Goal: Task Accomplishment & Management: Complete application form

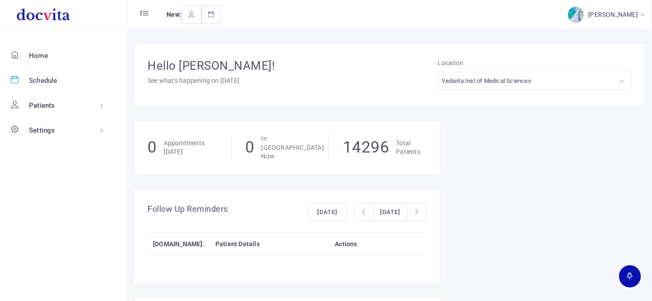
click at [54, 78] on span "Schedule" at bounding box center [43, 80] width 28 height 8
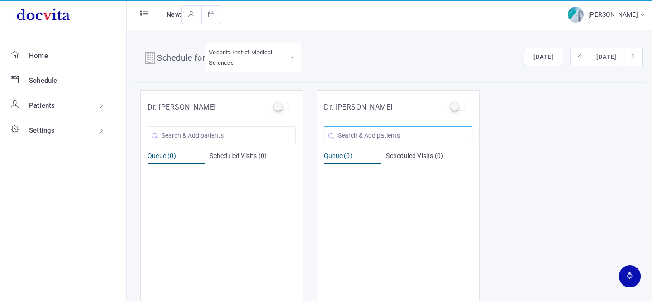
click at [378, 130] on input "text" at bounding box center [398, 135] width 148 height 18
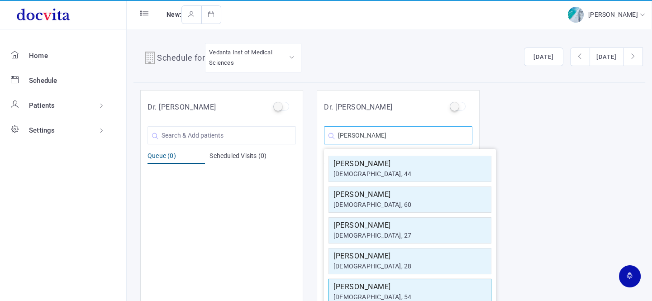
type input "[PERSON_NAME]"
click at [362, 287] on h5 "[PERSON_NAME]" at bounding box center [409, 286] width 153 height 11
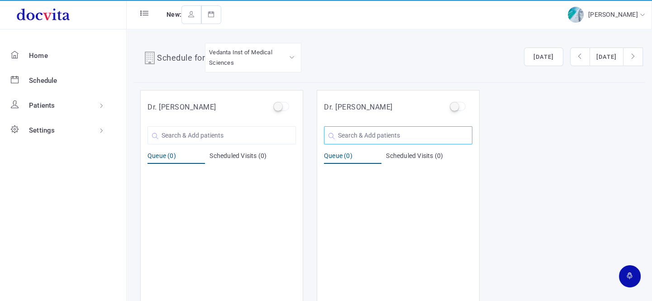
click at [383, 138] on input "text" at bounding box center [398, 135] width 148 height 18
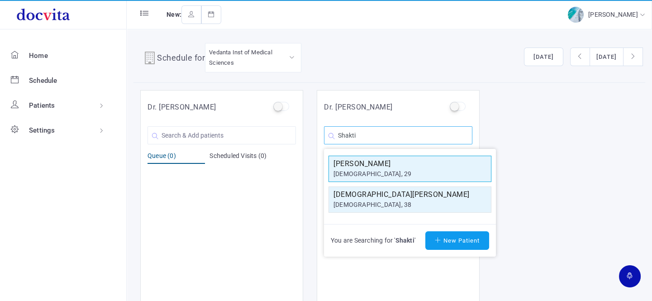
type input "Shakti"
click at [381, 161] on h5 "[PERSON_NAME]" at bounding box center [409, 163] width 153 height 11
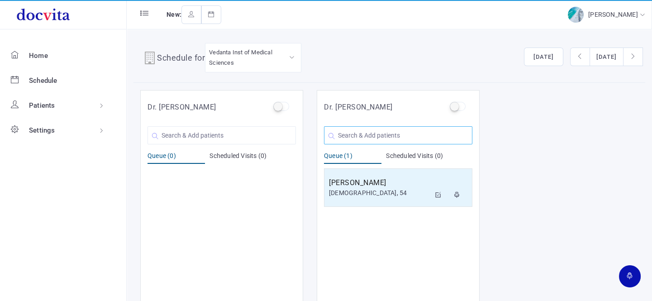
click at [364, 133] on input "text" at bounding box center [398, 135] width 148 height 18
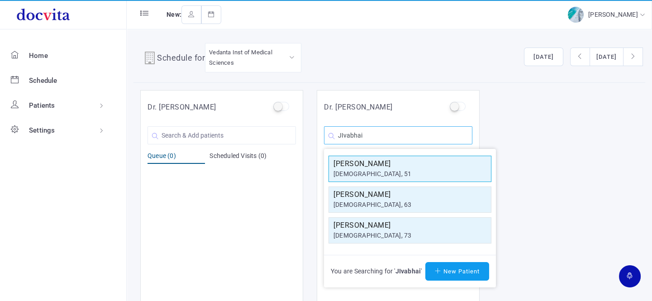
type input "JIvabhai"
click at [365, 171] on div "[DEMOGRAPHIC_DATA], 51" at bounding box center [409, 173] width 153 height 9
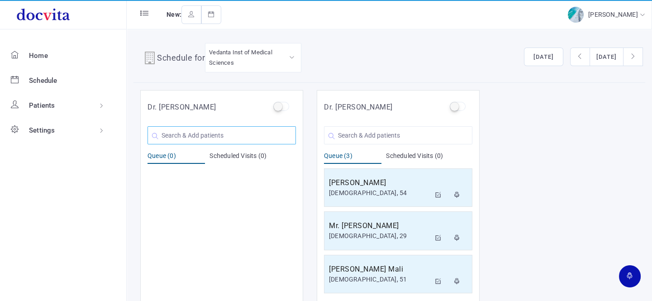
click at [198, 137] on input "text" at bounding box center [221, 135] width 148 height 18
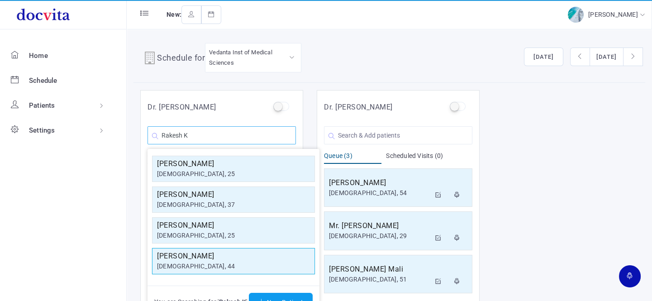
type input "Rakesh K"
click at [198, 264] on div "[DEMOGRAPHIC_DATA], 44" at bounding box center [233, 265] width 153 height 9
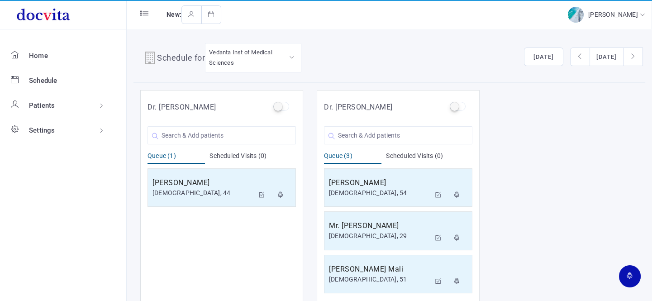
click at [28, 149] on ul "Home Schedule Patients All Patients Patient Groups Settings User Accounts Proto…" at bounding box center [63, 164] width 127 height 271
click at [381, 133] on input "text" at bounding box center [398, 135] width 148 height 18
click at [218, 138] on input "text" at bounding box center [221, 135] width 148 height 18
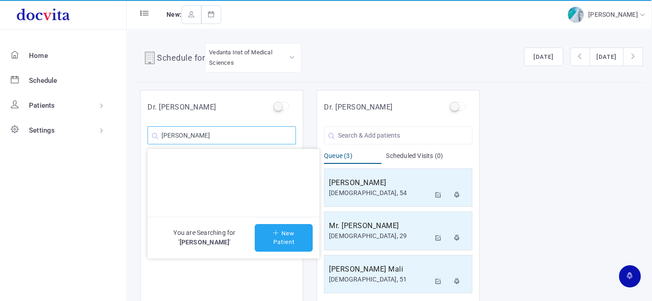
type input "[PERSON_NAME]"
click at [262, 239] on button "New Patient" at bounding box center [284, 238] width 58 height 28
type input "[PERSON_NAME]"
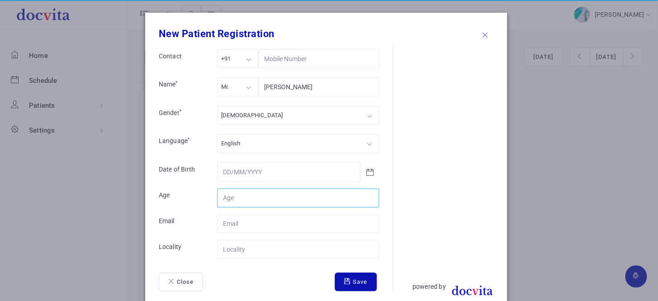
click at [261, 200] on input "Contact" at bounding box center [298, 197] width 162 height 19
type input "36"
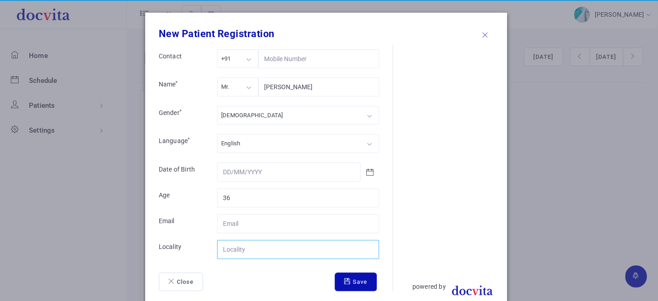
click at [262, 248] on input "Contact" at bounding box center [298, 249] width 162 height 19
type input "3"
type input "[GEOGRAPHIC_DATA]"
click at [350, 286] on button "Save" at bounding box center [356, 281] width 42 height 19
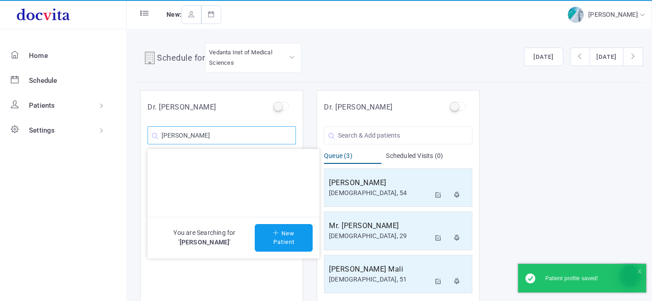
click at [258, 135] on input "[PERSON_NAME]" at bounding box center [221, 135] width 148 height 18
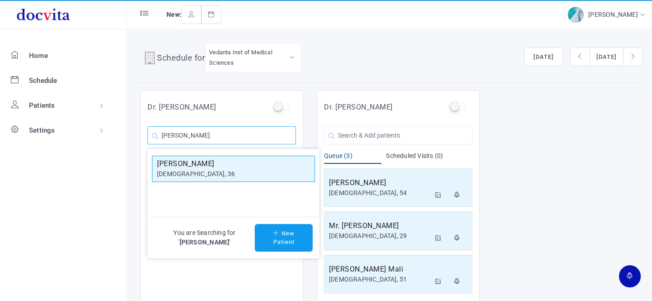
type input "[PERSON_NAME]"
click at [252, 163] on h5 "[PERSON_NAME]" at bounding box center [233, 163] width 153 height 11
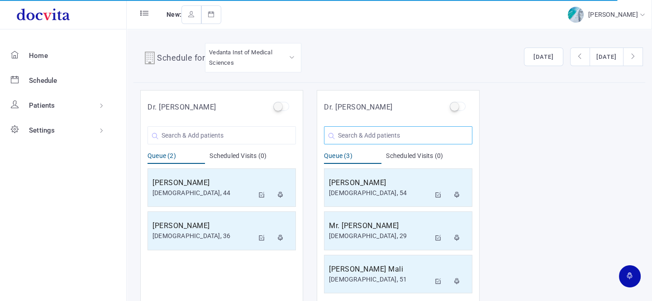
click at [373, 136] on input "text" at bounding box center [398, 135] width 148 height 18
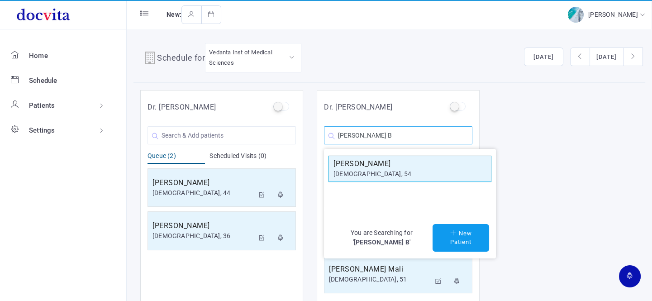
type input "[PERSON_NAME] B"
click at [382, 170] on div "[DEMOGRAPHIC_DATA], 54" at bounding box center [409, 173] width 153 height 9
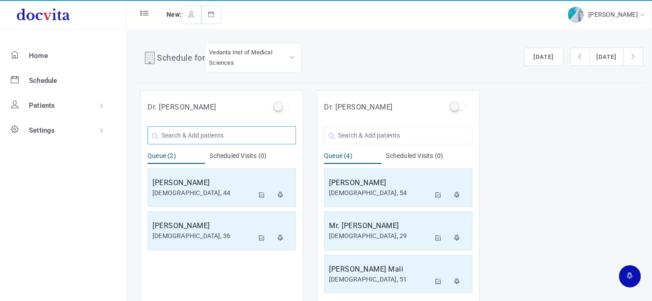
click at [272, 138] on input "text" at bounding box center [221, 135] width 148 height 18
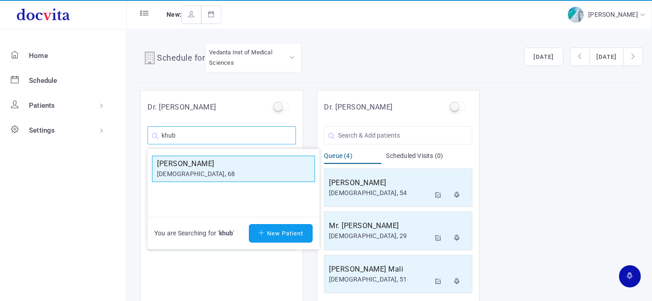
type input "khub"
click at [247, 166] on h5 "[PERSON_NAME]" at bounding box center [233, 163] width 153 height 11
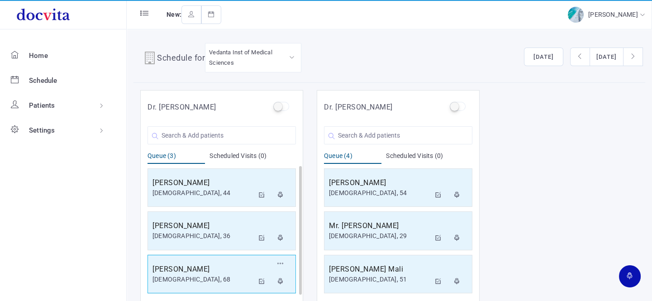
click at [201, 272] on h5 "[PERSON_NAME]" at bounding box center [202, 269] width 101 height 11
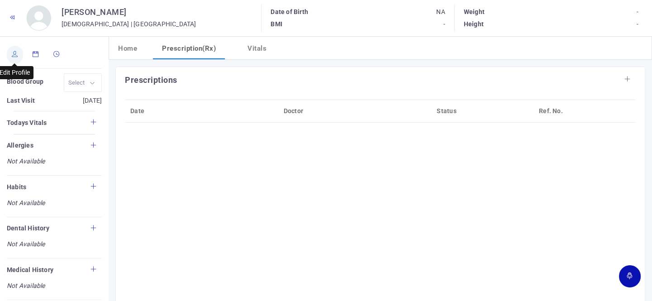
click at [16, 55] on icon at bounding box center [15, 54] width 6 height 6
type input "[PERSON_NAME]"
type input "68"
type input "[GEOGRAPHIC_DATA]"
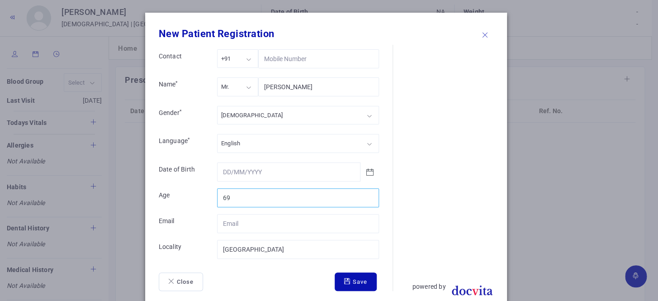
click at [366, 194] on input "69" at bounding box center [298, 197] width 162 height 19
click at [366, 194] on input "70" at bounding box center [298, 197] width 162 height 19
click at [366, 194] on input "71" at bounding box center [298, 197] width 162 height 19
click at [366, 194] on input "72" at bounding box center [298, 197] width 162 height 19
type input "73"
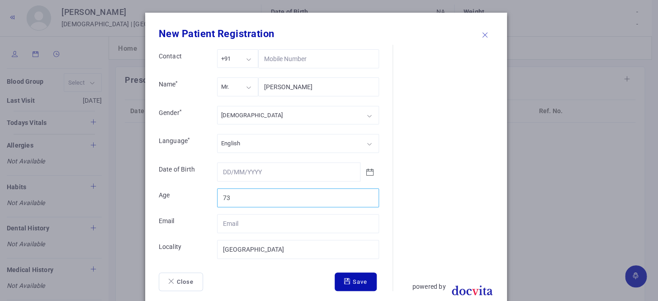
click at [366, 194] on input "73" at bounding box center [298, 197] width 162 height 19
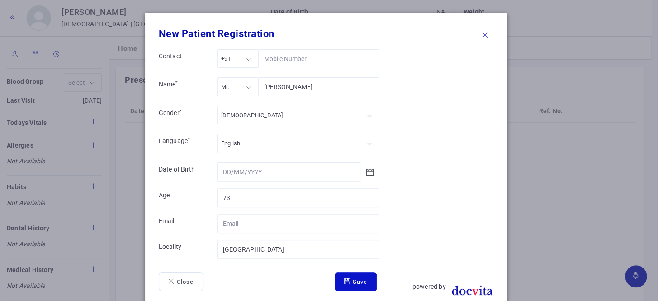
click at [356, 279] on button "Save" at bounding box center [356, 281] width 42 height 19
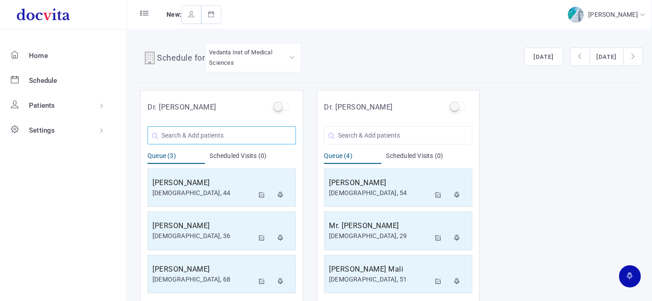
click at [208, 136] on input "text" at bounding box center [221, 135] width 148 height 18
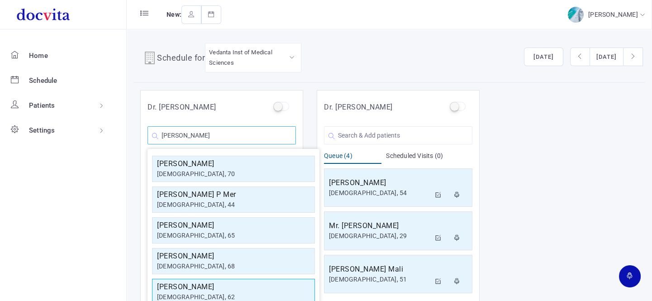
type input "[PERSON_NAME]"
click at [216, 292] on div "[DEMOGRAPHIC_DATA], 62" at bounding box center [233, 296] width 153 height 9
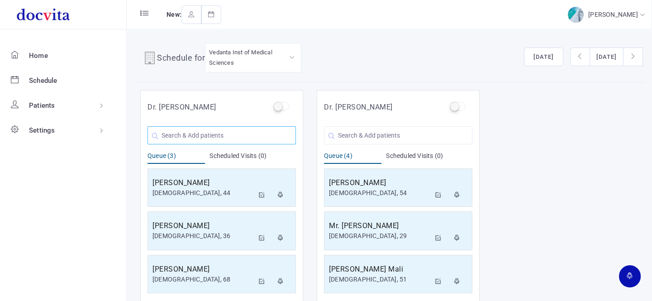
click at [210, 136] on input "text" at bounding box center [221, 135] width 148 height 18
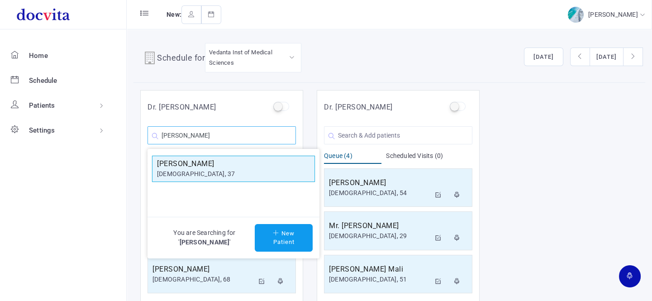
type input "[PERSON_NAME]"
click at [204, 171] on div "[DEMOGRAPHIC_DATA], 37" at bounding box center [233, 173] width 153 height 9
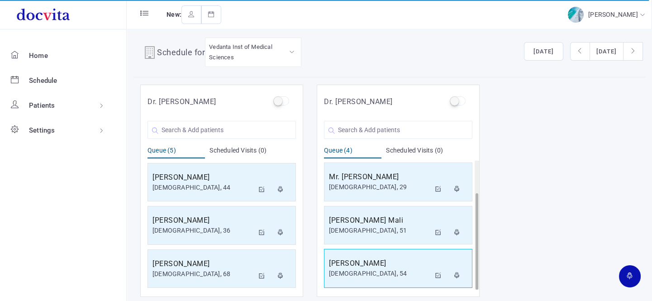
scroll to position [7, 0]
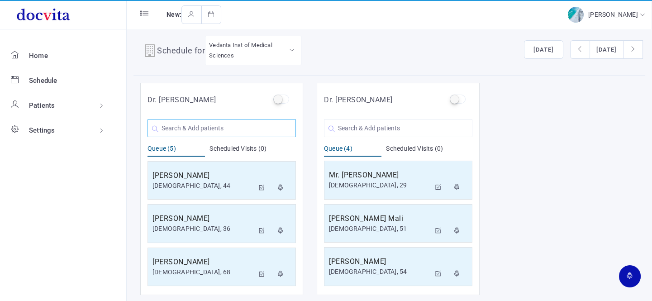
click at [222, 127] on input "text" at bounding box center [221, 128] width 148 height 18
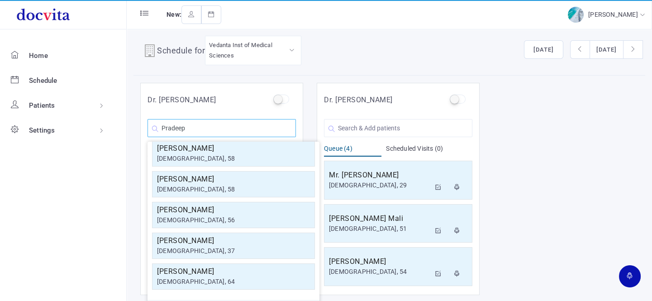
scroll to position [0, 0]
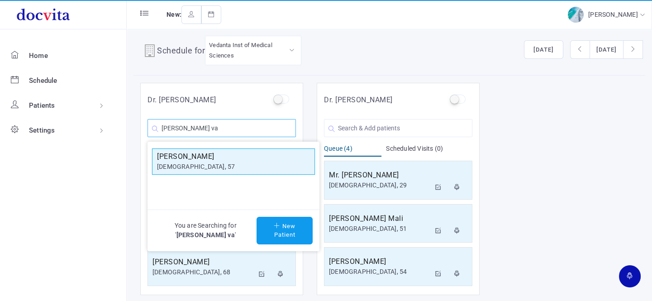
type input "[PERSON_NAME] va"
click at [232, 166] on div "[DEMOGRAPHIC_DATA], 57" at bounding box center [233, 166] width 153 height 9
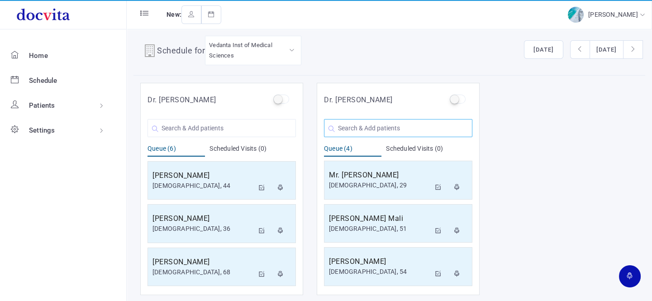
click at [366, 132] on input "text" at bounding box center [398, 128] width 148 height 18
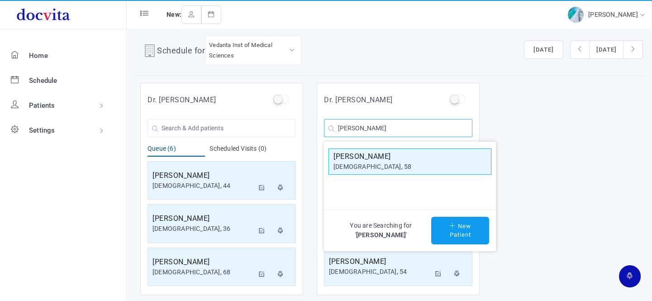
type input "[PERSON_NAME]"
click at [363, 158] on h5 "[PERSON_NAME]" at bounding box center [409, 156] width 153 height 11
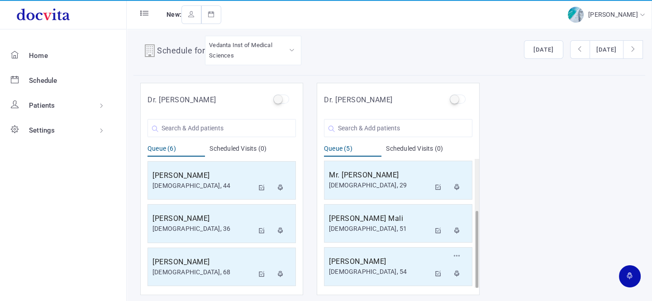
scroll to position [86, 0]
click at [367, 259] on h5 "[PERSON_NAME]" at bounding box center [379, 261] width 101 height 11
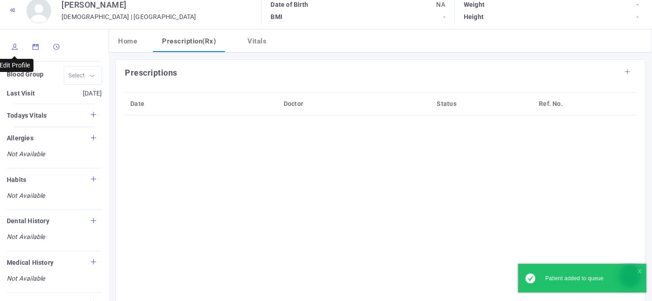
click at [13, 45] on icon at bounding box center [15, 47] width 6 height 6
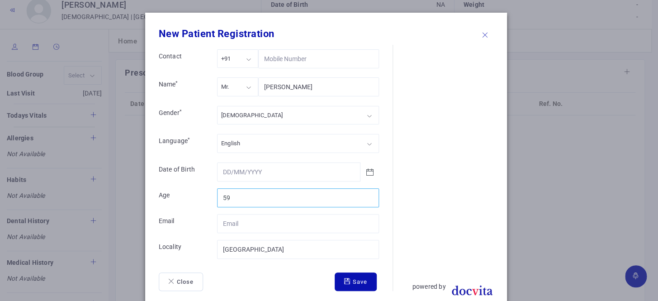
click at [366, 194] on input "59" at bounding box center [298, 197] width 162 height 19
type input "60"
click at [366, 194] on input "60" at bounding box center [298, 197] width 162 height 19
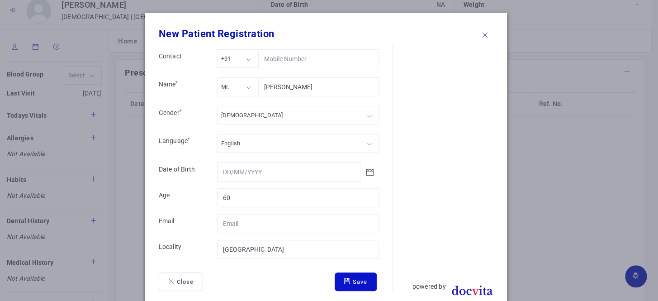
click at [362, 275] on button "Save" at bounding box center [356, 281] width 42 height 19
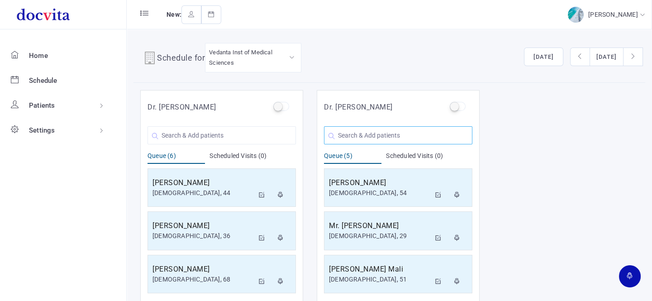
click at [386, 135] on input "text" at bounding box center [398, 135] width 148 height 18
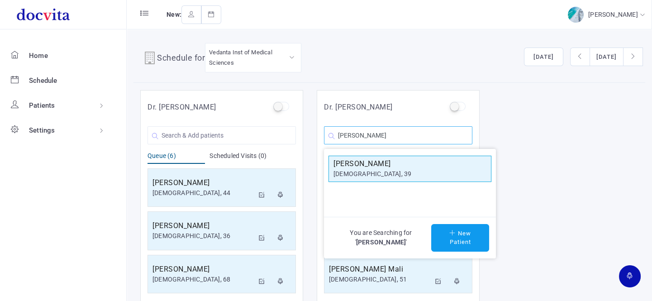
type input "[PERSON_NAME]"
click at [374, 169] on div "[DEMOGRAPHIC_DATA], 39" at bounding box center [409, 173] width 153 height 9
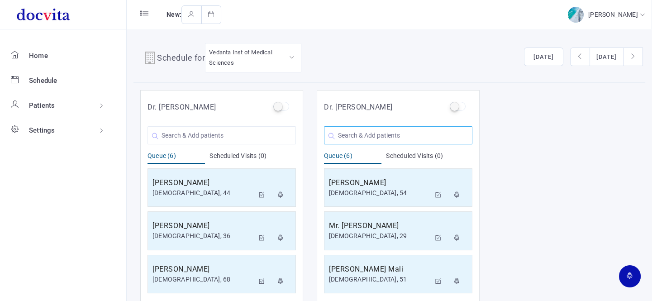
click at [421, 131] on input "text" at bounding box center [398, 135] width 148 height 18
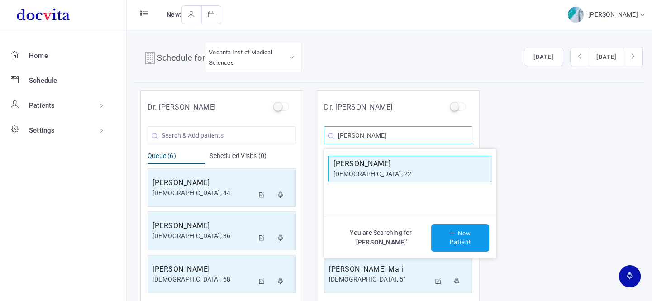
type input "[PERSON_NAME]"
click at [384, 167] on h5 "[PERSON_NAME]" at bounding box center [409, 163] width 153 height 11
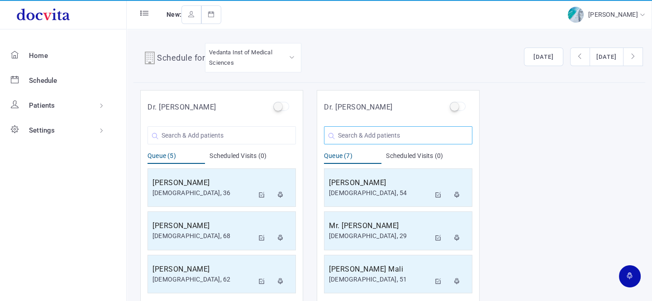
click at [378, 133] on input "text" at bounding box center [398, 135] width 148 height 18
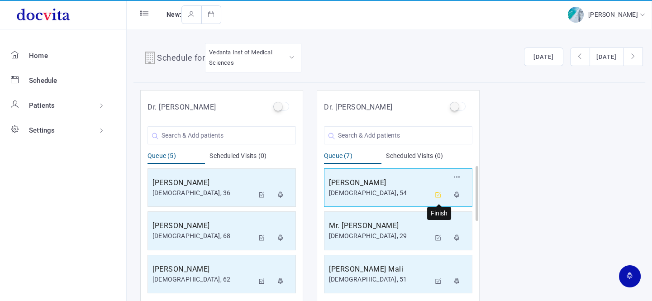
click at [438, 195] on icon at bounding box center [438, 195] width 6 height 6
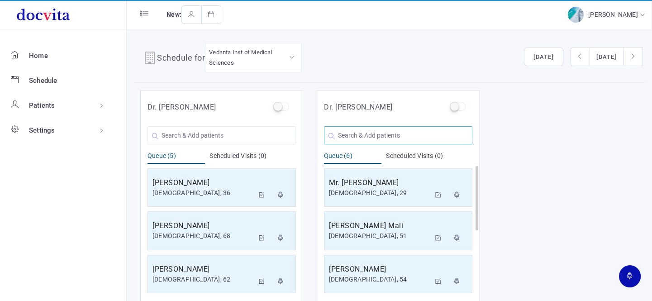
click at [384, 137] on input "text" at bounding box center [398, 135] width 148 height 18
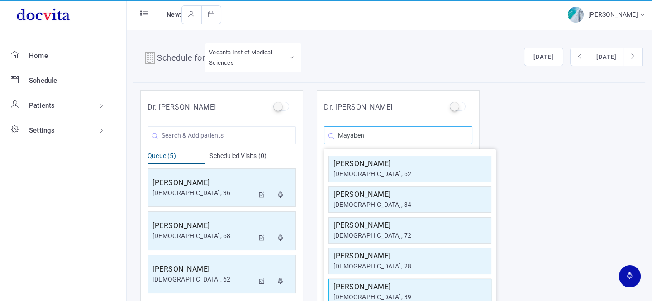
type input "Mayaben"
click at [385, 289] on h5 "[PERSON_NAME]" at bounding box center [409, 286] width 153 height 11
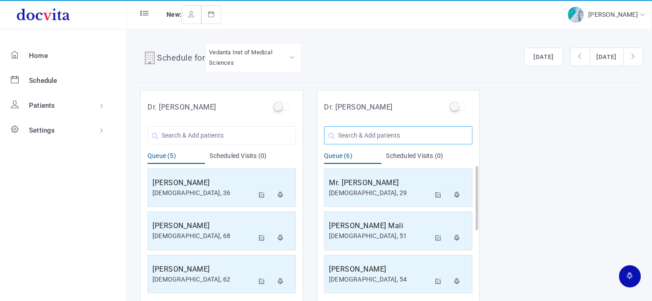
click at [384, 138] on input "text" at bounding box center [398, 135] width 148 height 18
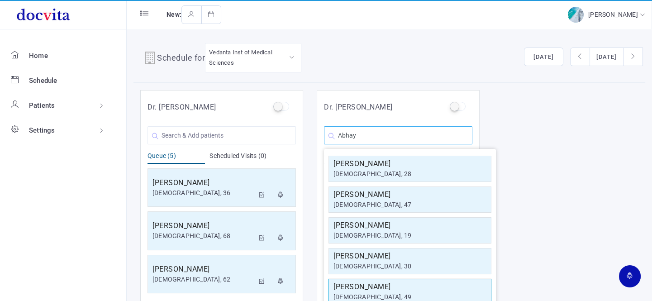
type input "Abhay"
click at [390, 286] on h5 "[PERSON_NAME]" at bounding box center [409, 286] width 153 height 11
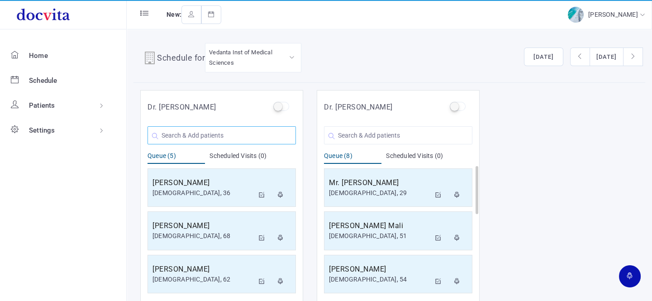
click at [211, 130] on input "text" at bounding box center [221, 135] width 148 height 18
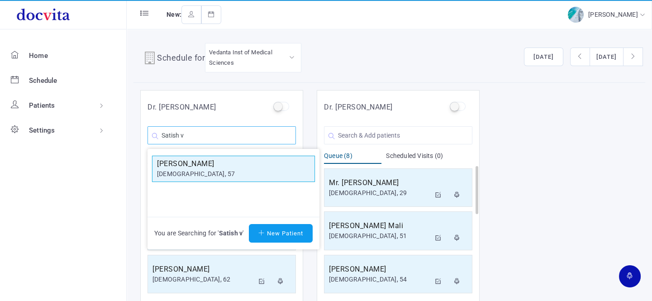
type input "Satish v"
click at [213, 170] on div "[DEMOGRAPHIC_DATA], 57" at bounding box center [233, 173] width 153 height 9
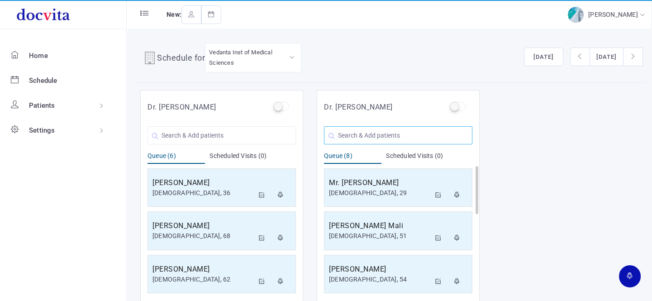
click at [391, 134] on input "text" at bounding box center [398, 135] width 148 height 18
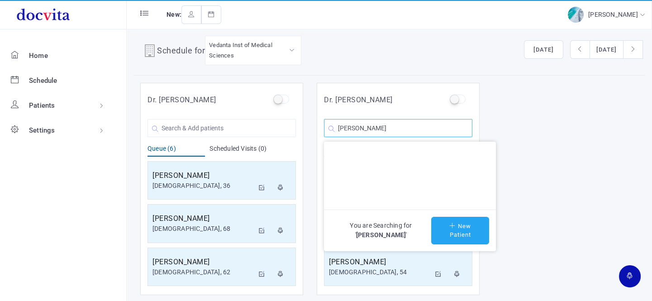
type input "[PERSON_NAME]"
click at [452, 233] on button "New Patient" at bounding box center [460, 231] width 58 height 28
type input "[PERSON_NAME]"
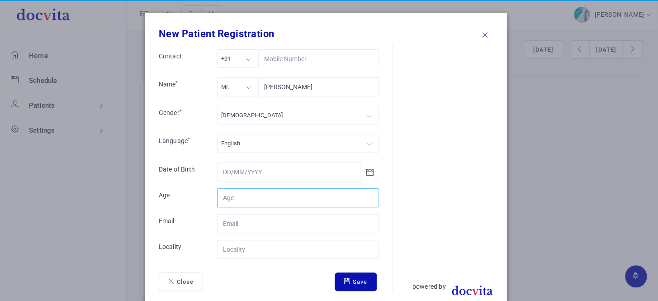
click at [254, 193] on input "Contact" at bounding box center [298, 197] width 162 height 19
type input "46"
click at [248, 83] on div "Mr." at bounding box center [237, 86] width 41 height 19
click at [244, 116] on div "[DEMOGRAPHIC_DATA]" at bounding box center [298, 115] width 162 height 19
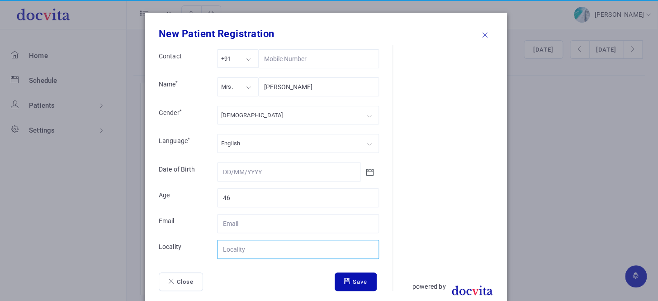
click at [266, 248] on input "Contact" at bounding box center [298, 249] width 162 height 19
type input "[GEOGRAPHIC_DATA]"
click at [349, 283] on button "Save" at bounding box center [356, 281] width 42 height 19
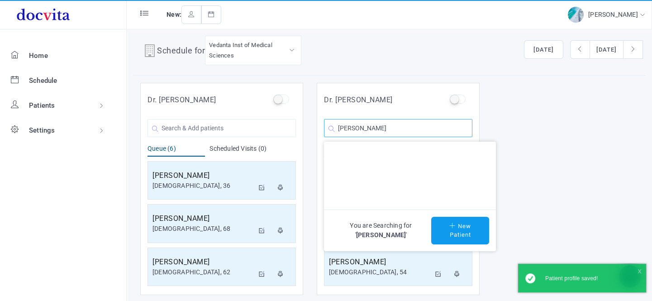
click at [407, 128] on input "[PERSON_NAME]" at bounding box center [398, 128] width 148 height 18
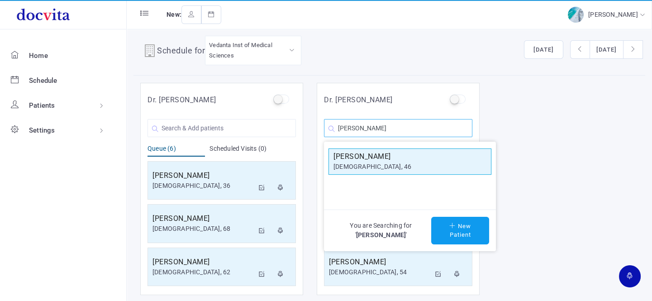
type input "[PERSON_NAME]"
click at [389, 166] on div "[DEMOGRAPHIC_DATA], 46" at bounding box center [409, 166] width 153 height 9
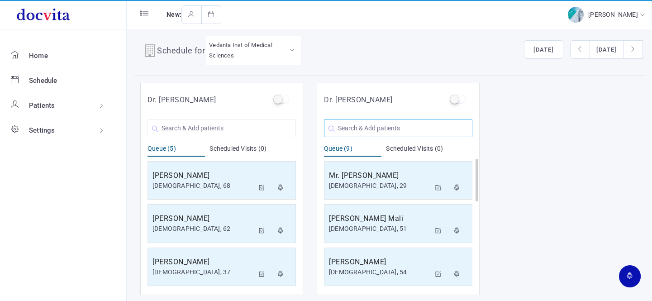
click at [370, 126] on input "text" at bounding box center [398, 128] width 148 height 18
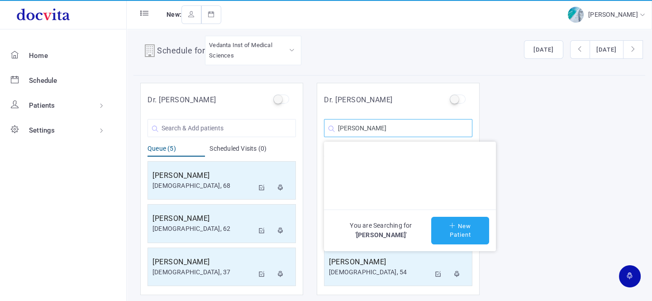
type input "[PERSON_NAME]"
click at [448, 217] on button "New Patient" at bounding box center [460, 231] width 58 height 28
type input "[PERSON_NAME]"
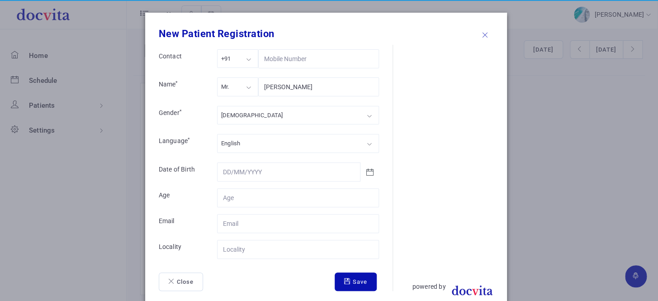
click at [249, 84] on div "Mr." at bounding box center [237, 86] width 41 height 19
click at [253, 114] on div "[DEMOGRAPHIC_DATA]" at bounding box center [298, 115] width 162 height 19
click at [253, 200] on input "Contact" at bounding box center [298, 197] width 162 height 19
type input "62"
click at [247, 246] on input "Contact" at bounding box center [298, 249] width 162 height 19
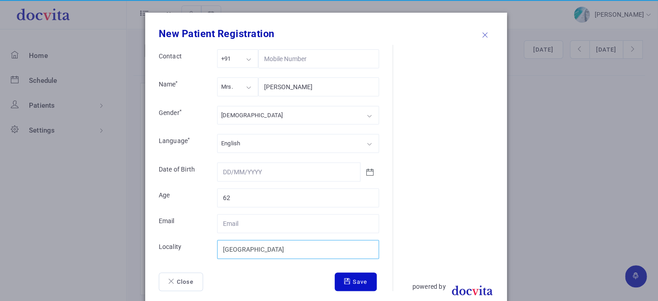
type input "[GEOGRAPHIC_DATA]"
click at [351, 275] on button "Save" at bounding box center [356, 281] width 42 height 19
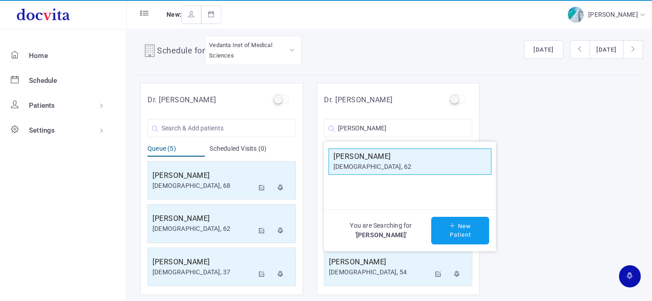
click at [393, 162] on div "[DEMOGRAPHIC_DATA], 62" at bounding box center [409, 166] width 153 height 9
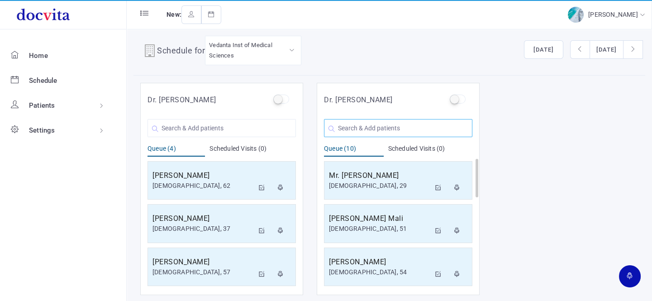
click at [371, 125] on input "text" at bounding box center [398, 128] width 148 height 18
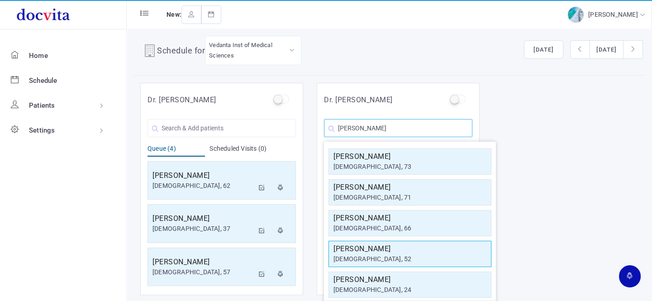
type input "[PERSON_NAME]"
click at [379, 259] on div "[DEMOGRAPHIC_DATA], 52" at bounding box center [409, 258] width 153 height 9
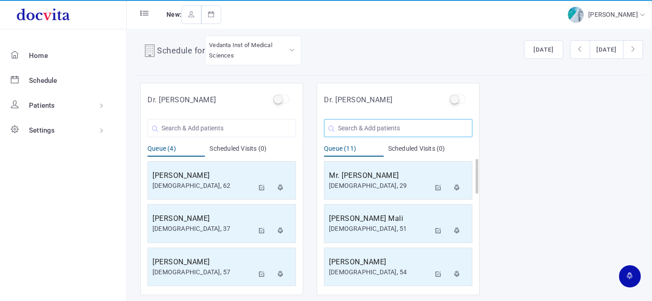
click at [380, 130] on input "text" at bounding box center [398, 128] width 148 height 18
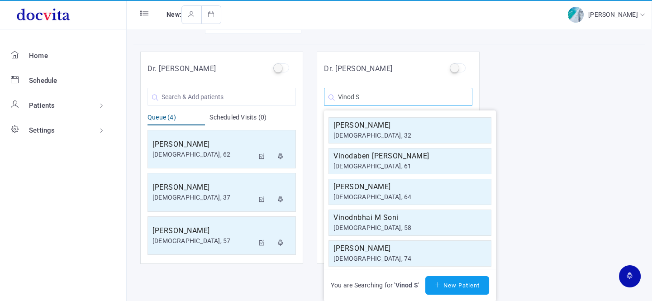
scroll to position [7, 0]
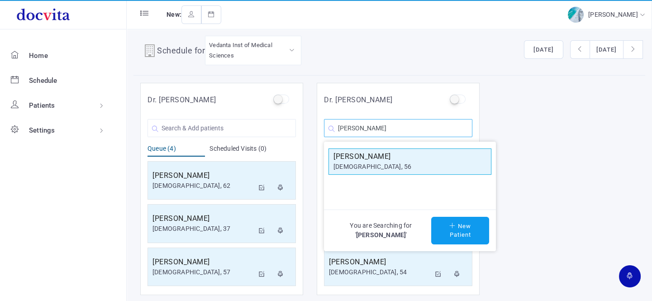
type input "[PERSON_NAME]"
click at [404, 159] on h5 "[PERSON_NAME]" at bounding box center [409, 156] width 153 height 11
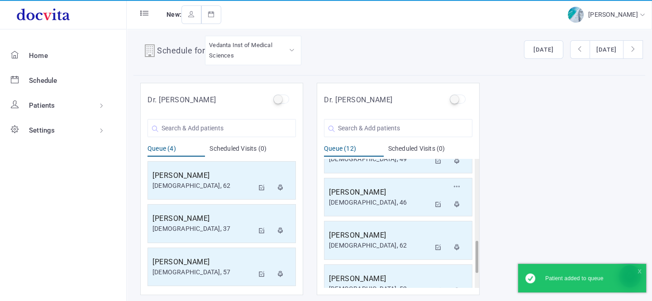
scroll to position [389, 0]
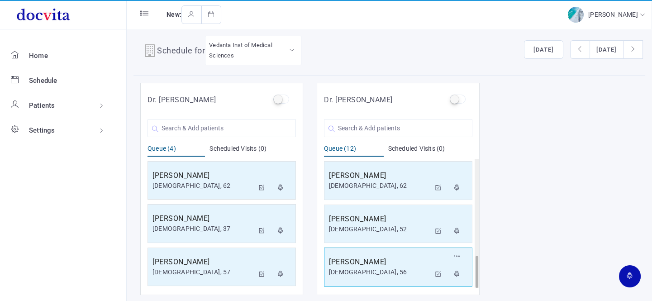
click at [374, 267] on div "[DEMOGRAPHIC_DATA], 56" at bounding box center [379, 271] width 101 height 9
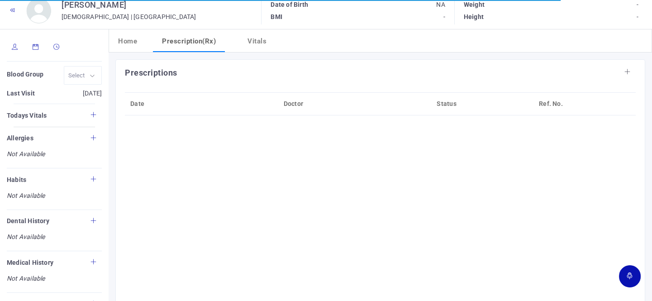
click at [14, 46] on icon at bounding box center [15, 47] width 6 height 6
type input "[PERSON_NAME]"
type input "56"
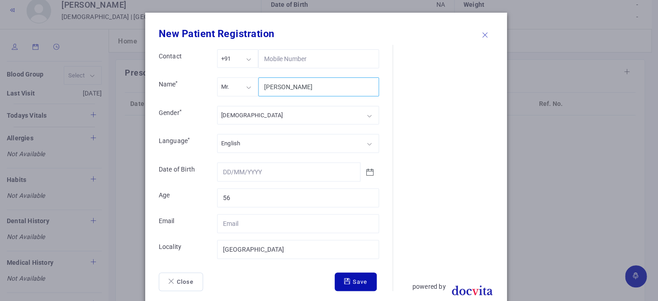
click at [277, 85] on input "[PERSON_NAME]" at bounding box center [318, 86] width 121 height 19
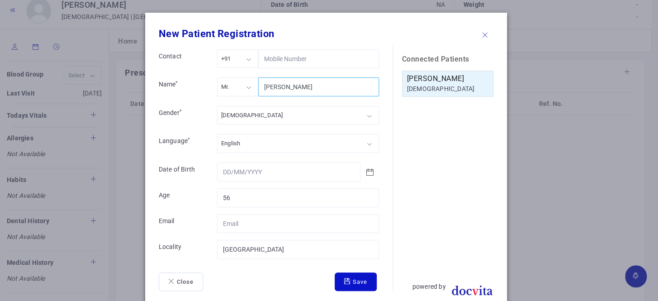
type input "[PERSON_NAME]"
click at [350, 280] on button "Save" at bounding box center [356, 281] width 42 height 19
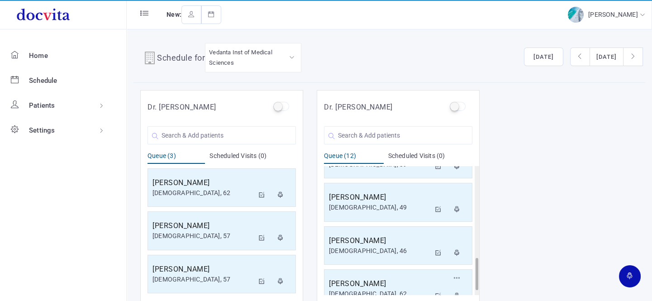
scroll to position [389, 0]
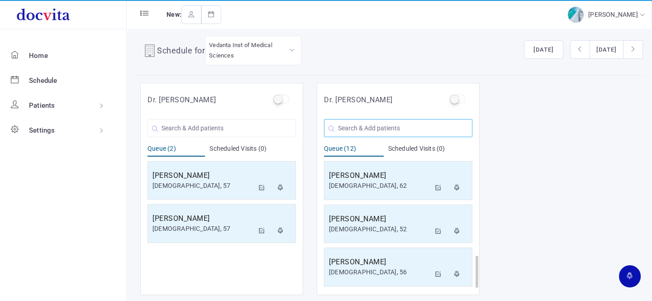
click at [376, 125] on input "text" at bounding box center [398, 128] width 148 height 18
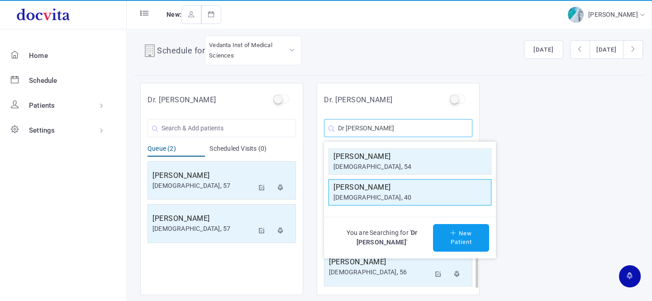
type input "Dr [PERSON_NAME]"
click at [397, 193] on div "[DEMOGRAPHIC_DATA], 40" at bounding box center [409, 197] width 153 height 9
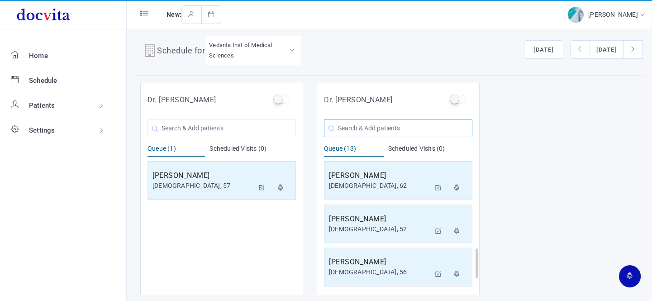
click at [408, 126] on input "text" at bounding box center [398, 128] width 148 height 18
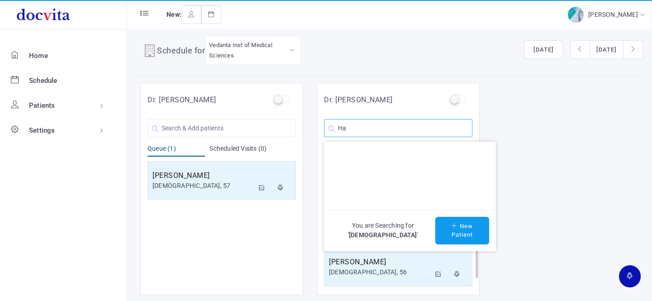
type input "H"
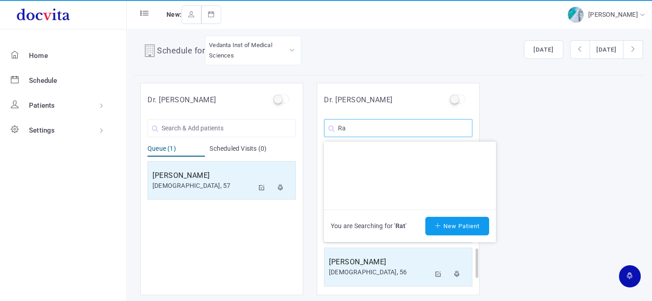
type input "R"
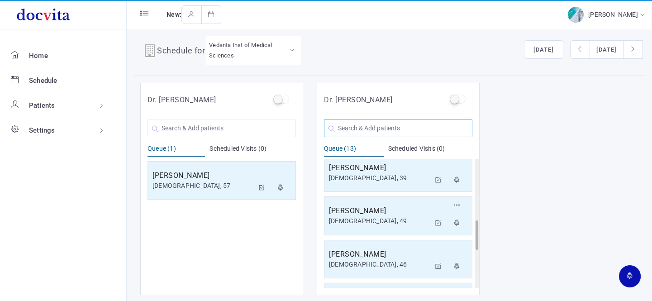
scroll to position [226, 0]
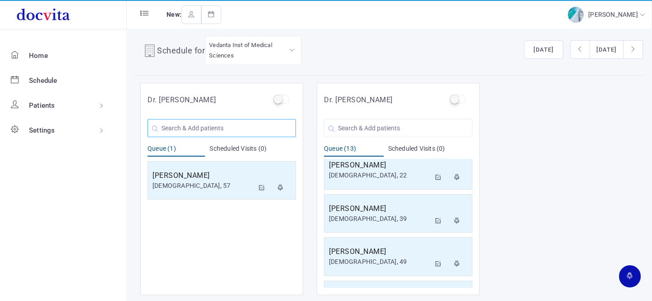
click at [237, 123] on input "text" at bounding box center [221, 128] width 148 height 18
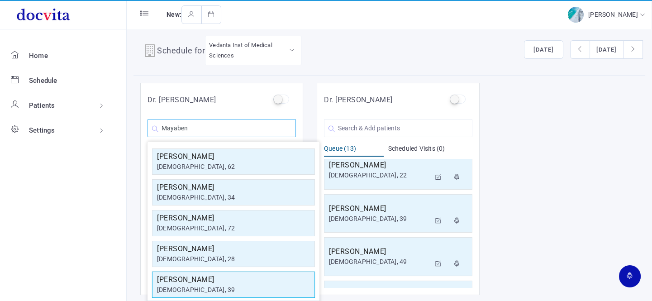
type input "Mayaben"
click at [207, 283] on h5 "[PERSON_NAME]" at bounding box center [233, 279] width 153 height 11
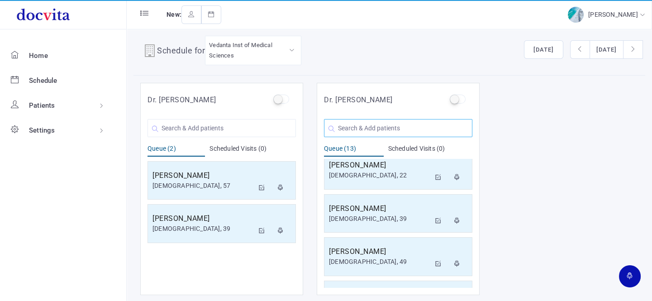
click at [374, 126] on input "text" at bounding box center [398, 128] width 148 height 18
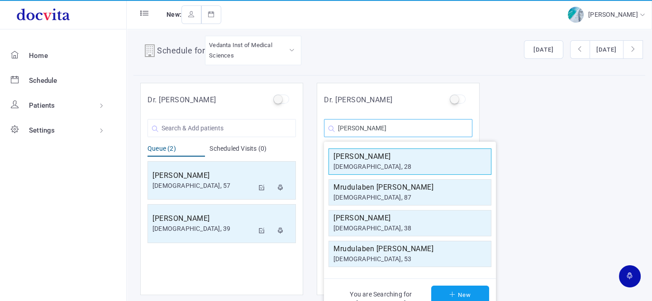
type input "[PERSON_NAME]"
click at [375, 161] on h5 "[PERSON_NAME]" at bounding box center [409, 156] width 153 height 11
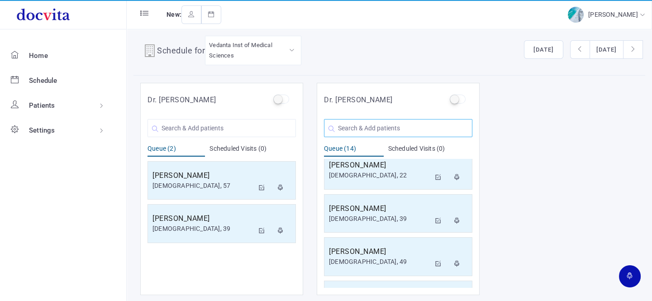
click at [398, 131] on input "text" at bounding box center [398, 128] width 148 height 18
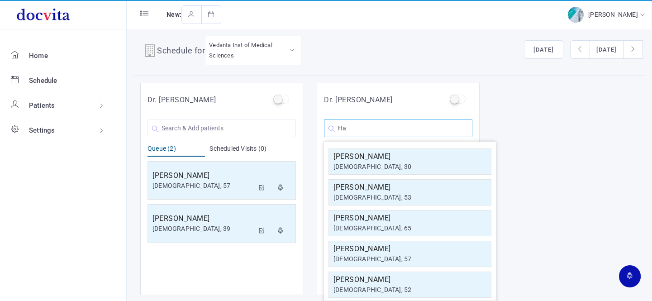
type input "H"
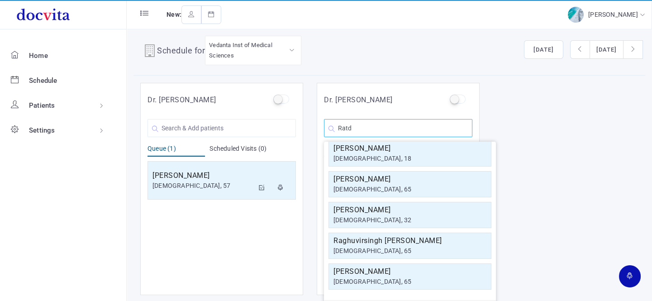
scroll to position [0, 0]
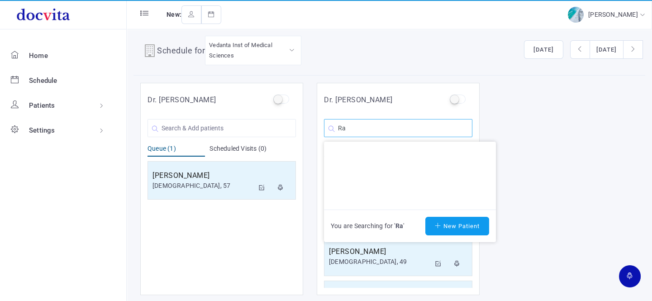
type input "R"
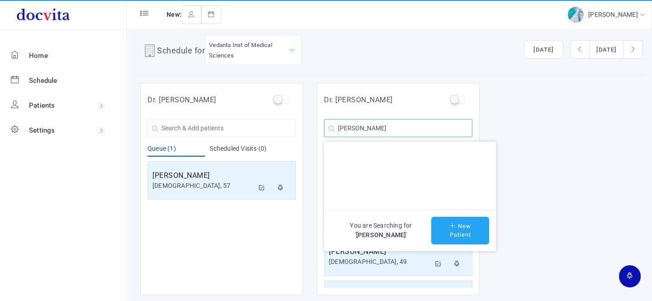
type input "[PERSON_NAME]"
click at [447, 230] on button "New Patient" at bounding box center [460, 231] width 58 height 28
type input "[PERSON_NAME]"
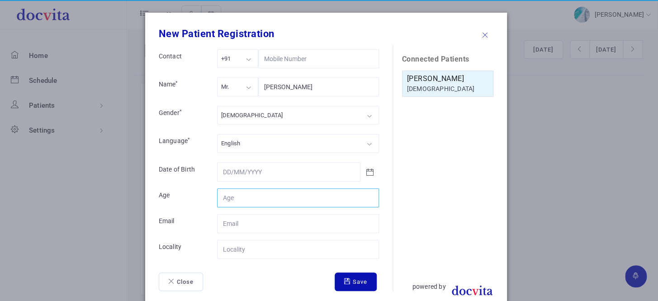
click at [251, 198] on input "Contact" at bounding box center [298, 197] width 162 height 19
type input "45"
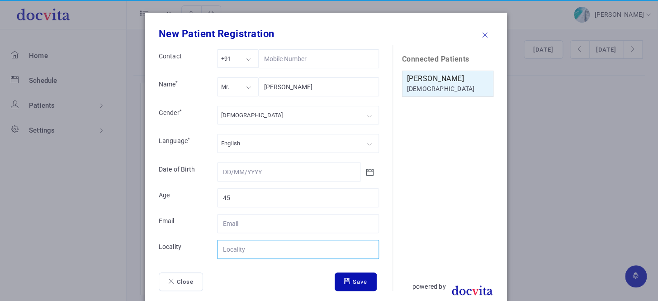
click at [245, 252] on input "Contact" at bounding box center [298, 249] width 162 height 19
type input "[GEOGRAPHIC_DATA]"
click at [353, 278] on button "Save" at bounding box center [356, 281] width 42 height 19
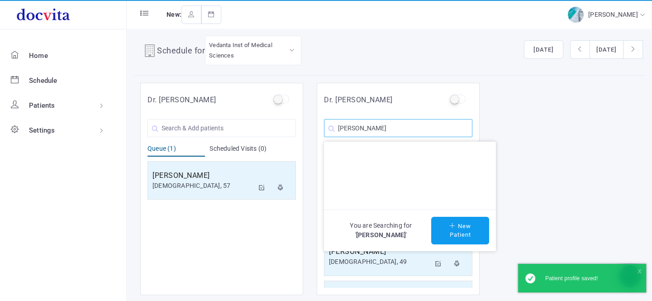
click at [420, 133] on input "[PERSON_NAME]" at bounding box center [398, 128] width 148 height 18
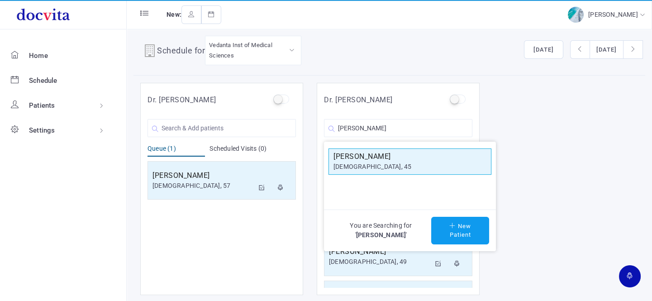
click at [401, 162] on div "[DEMOGRAPHIC_DATA], 45" at bounding box center [409, 166] width 153 height 9
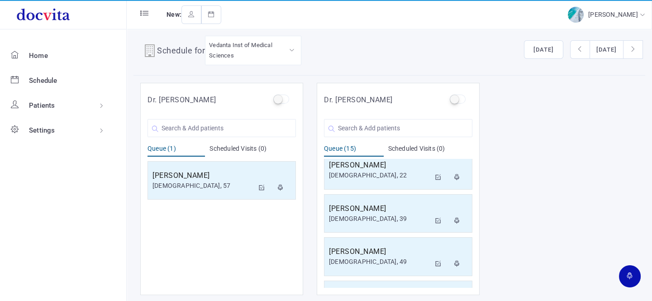
click at [597, 122] on div "Dr. [PERSON_NAME] You are Searching for ' ' New Patient Queue (1) Scheduled Vis…" at bounding box center [389, 189] width 512 height 212
click at [388, 126] on input "text" at bounding box center [398, 128] width 148 height 18
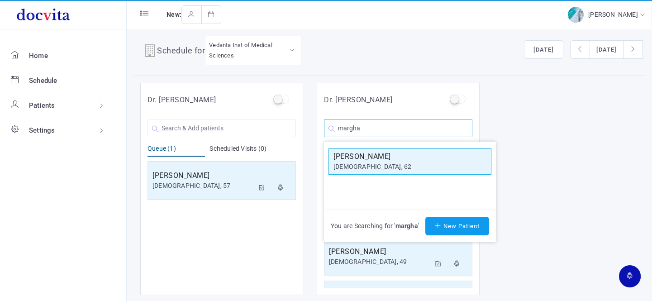
type input "margha"
click at [384, 163] on div "[DEMOGRAPHIC_DATA], 62" at bounding box center [409, 166] width 153 height 9
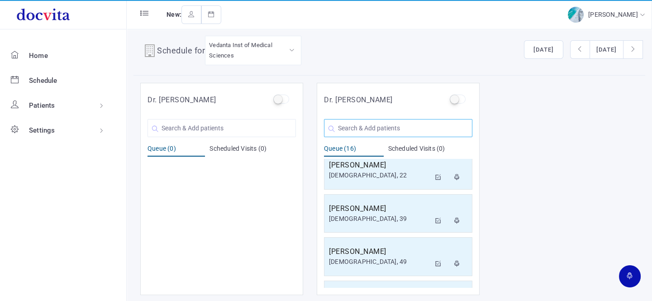
click at [384, 130] on input "text" at bounding box center [398, 128] width 148 height 18
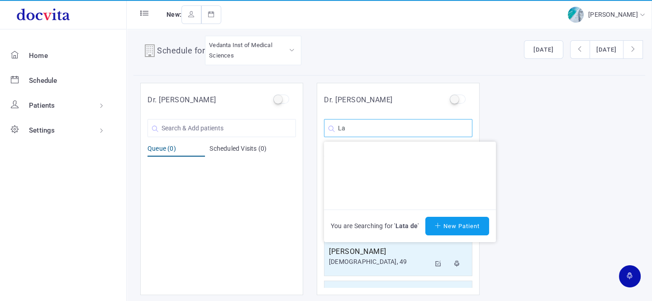
type input "L"
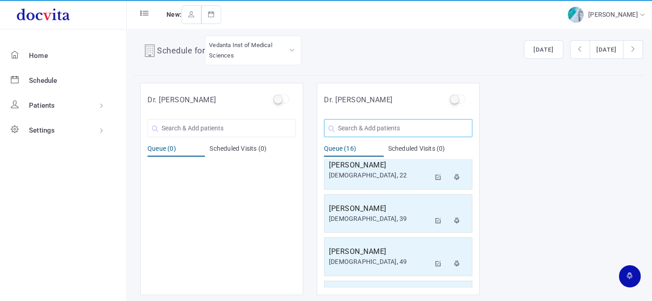
click at [361, 122] on input "text" at bounding box center [398, 128] width 148 height 18
type input "z"
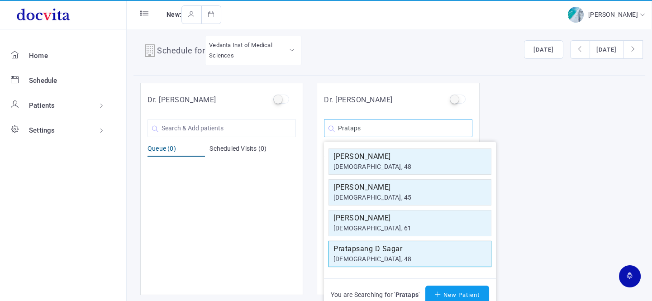
type input "Prataps"
click at [362, 257] on div "[DEMOGRAPHIC_DATA], 48" at bounding box center [409, 258] width 153 height 9
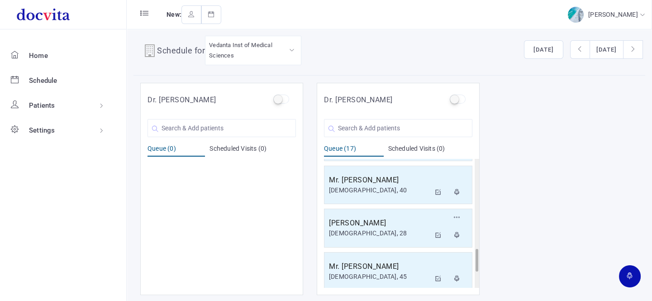
scroll to position [604, 0]
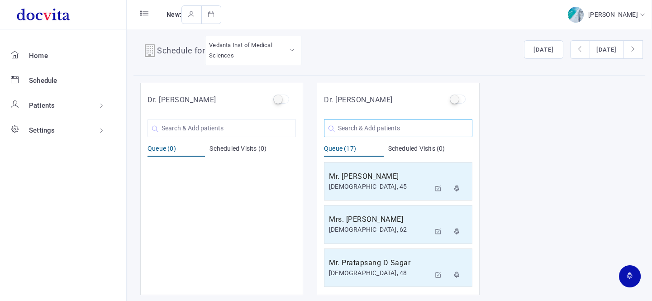
click at [386, 128] on input "text" at bounding box center [398, 128] width 148 height 18
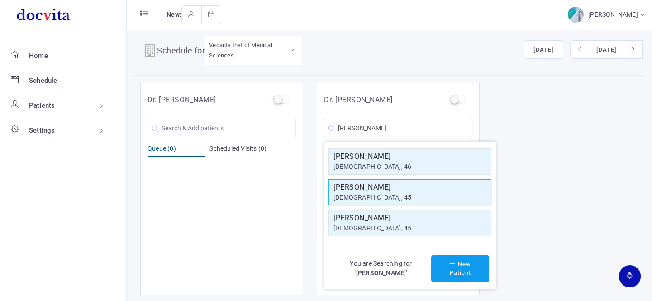
type input "[PERSON_NAME]"
click at [409, 190] on h5 "[PERSON_NAME]" at bounding box center [409, 187] width 153 height 11
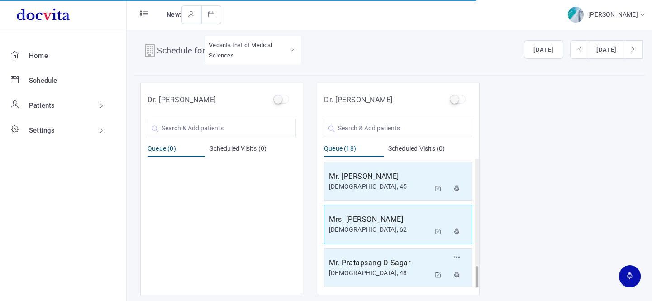
scroll to position [647, 0]
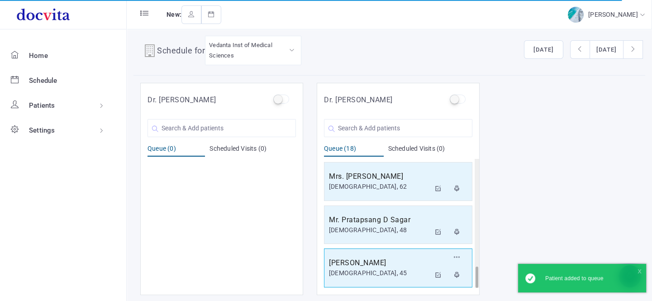
click at [398, 268] on div "[DEMOGRAPHIC_DATA], 45" at bounding box center [379, 272] width 101 height 9
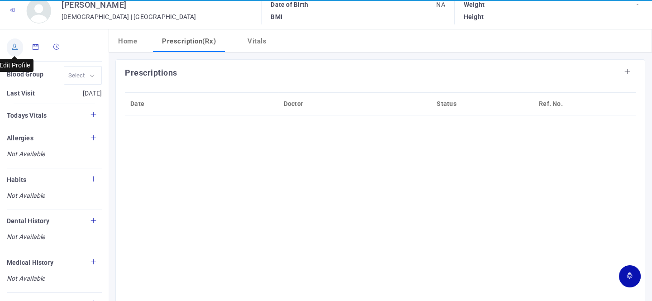
click at [15, 45] on icon at bounding box center [15, 47] width 6 height 6
type input "[PERSON_NAME]"
type input "[GEOGRAPHIC_DATA]"
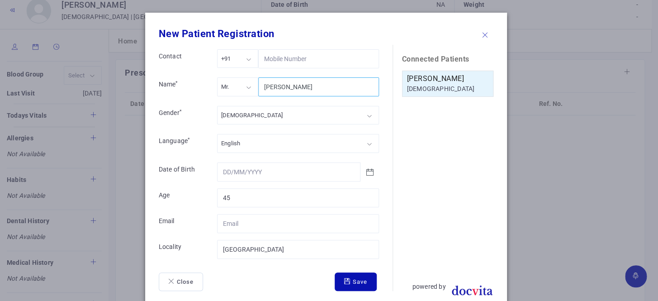
click at [326, 88] on input "[PERSON_NAME]" at bounding box center [318, 86] width 121 height 19
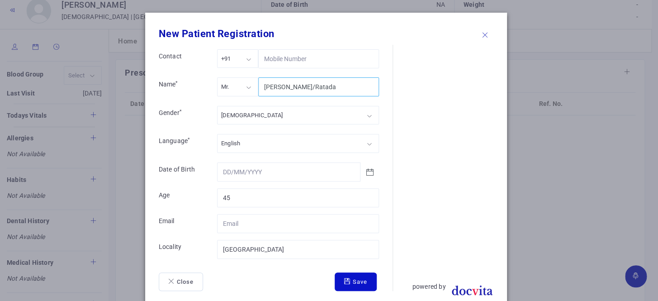
type input "[PERSON_NAME]/Ratada"
click at [356, 282] on button "Save" at bounding box center [356, 281] width 42 height 19
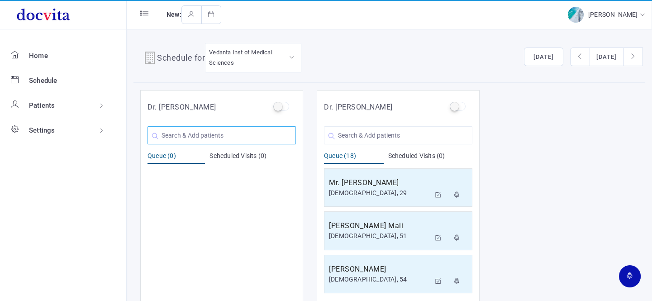
click at [241, 133] on input "text" at bounding box center [221, 135] width 148 height 18
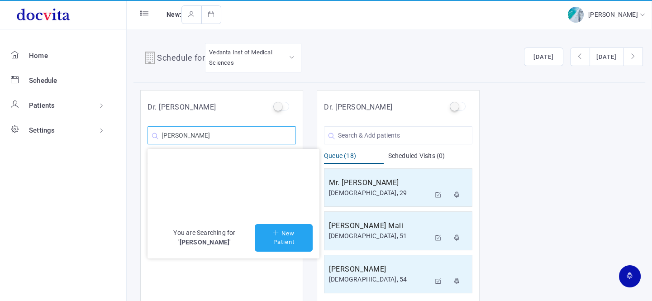
type input "[PERSON_NAME]"
click at [292, 244] on button "New Patient" at bounding box center [284, 238] width 58 height 28
type input "[PERSON_NAME]"
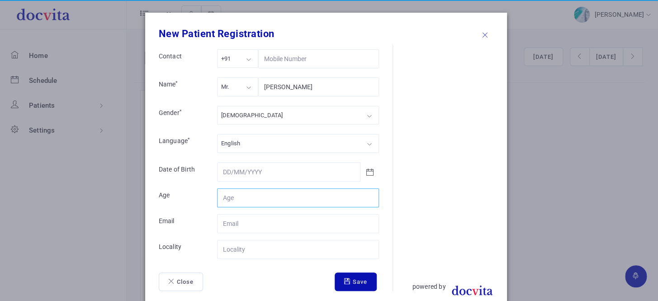
click at [257, 193] on input "Contact" at bounding box center [298, 197] width 162 height 19
type input "65"
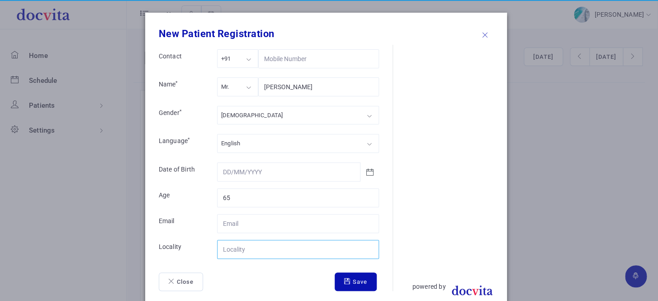
click at [243, 251] on input "Contact" at bounding box center [298, 249] width 162 height 19
type input "[GEOGRAPHIC_DATA]"
click at [344, 280] on icon "submit" at bounding box center [348, 281] width 9 height 6
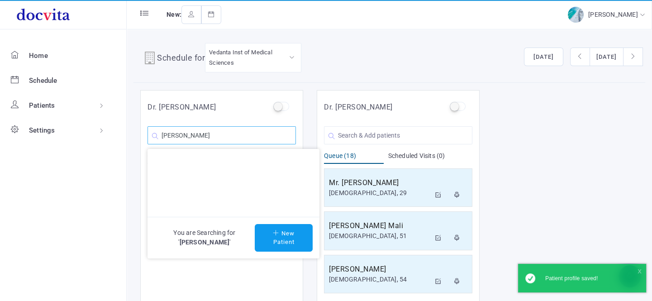
click at [240, 137] on input "[PERSON_NAME]" at bounding box center [221, 135] width 148 height 18
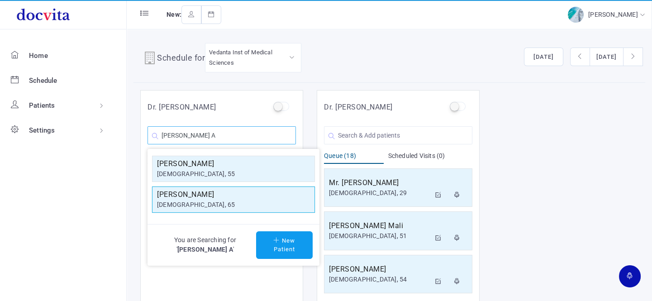
type input "[PERSON_NAME] A"
click at [226, 194] on h5 "[PERSON_NAME]" at bounding box center [233, 194] width 153 height 11
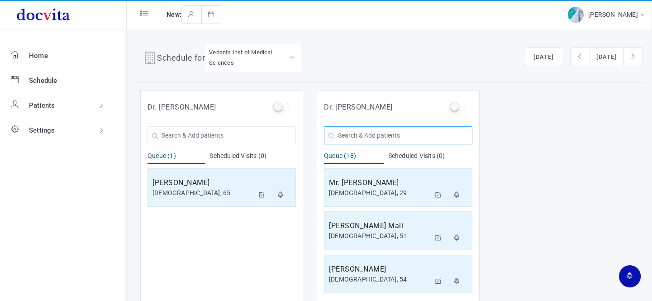
click at [373, 136] on input "text" at bounding box center [398, 135] width 148 height 18
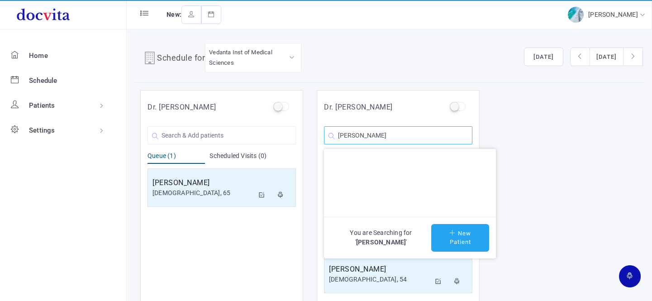
type input "[PERSON_NAME]"
click at [453, 230] on icon at bounding box center [453, 233] width 9 height 6
type input "[PERSON_NAME]"
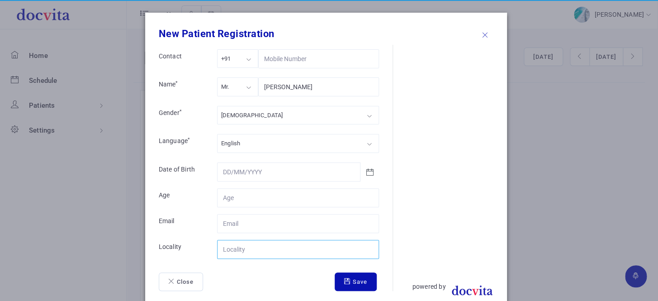
click at [261, 251] on input "Contact" at bounding box center [298, 249] width 162 height 19
type input "Dhandhuka"
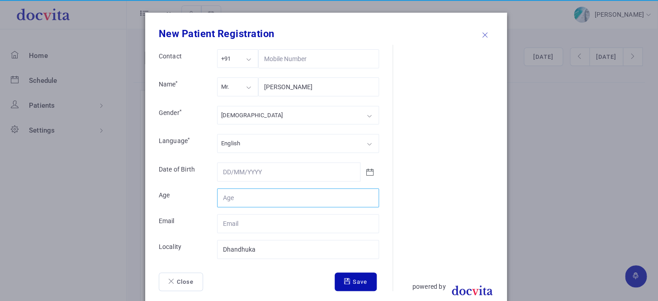
click at [258, 199] on input "Contact" at bounding box center [298, 197] width 162 height 19
type input "53"
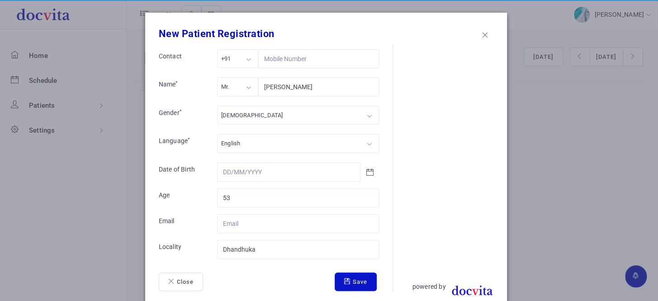
click at [355, 281] on button "Save" at bounding box center [356, 281] width 42 height 19
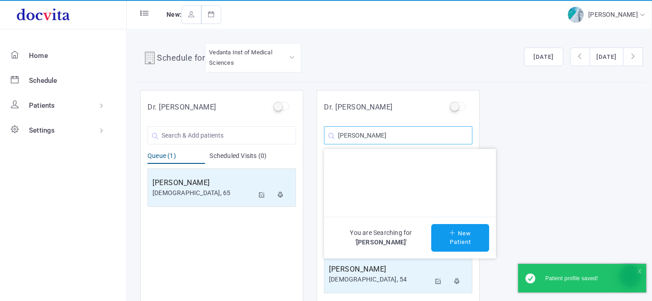
click at [417, 138] on input "[PERSON_NAME]" at bounding box center [398, 135] width 148 height 18
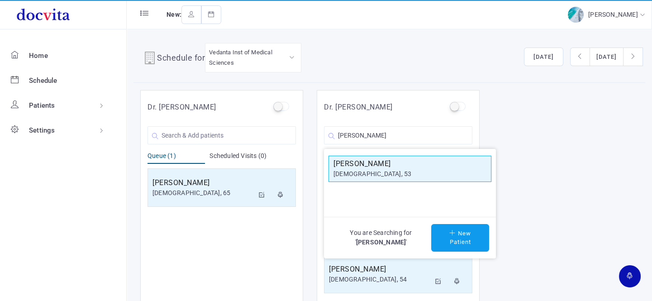
click at [380, 164] on h5 "[PERSON_NAME]" at bounding box center [409, 163] width 153 height 11
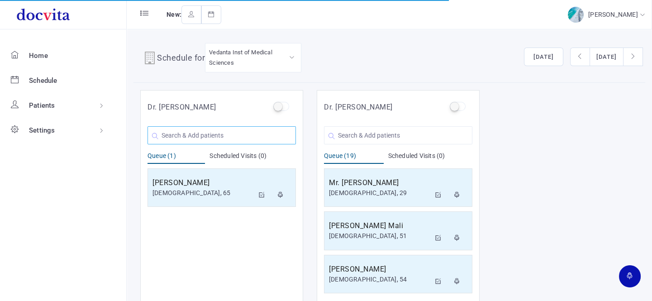
click at [215, 133] on input "text" at bounding box center [221, 135] width 148 height 18
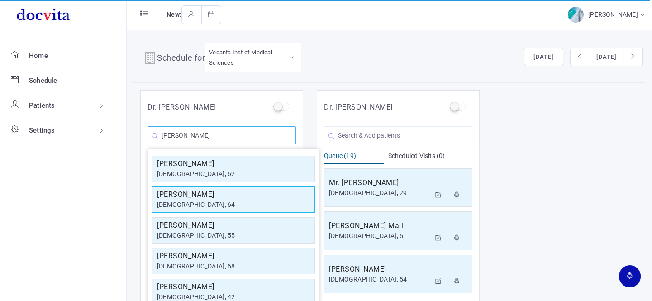
type input "[PERSON_NAME]"
click at [216, 203] on div "[DEMOGRAPHIC_DATA], 64" at bounding box center [233, 204] width 153 height 9
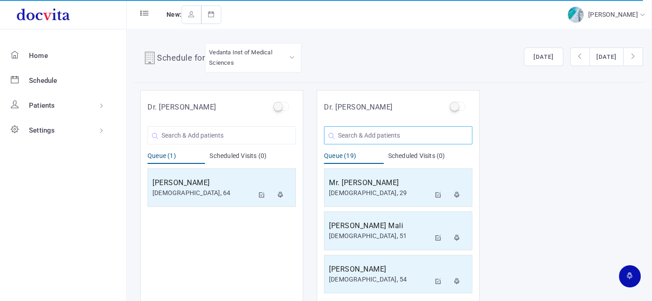
click at [375, 133] on input "text" at bounding box center [398, 135] width 148 height 18
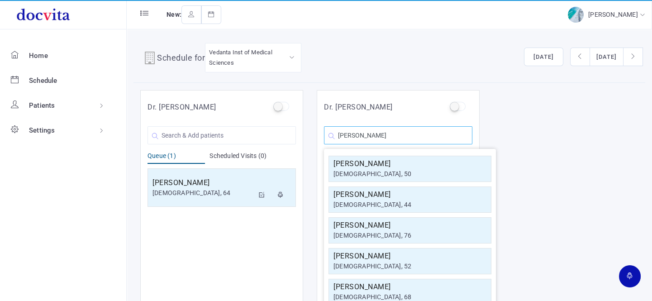
type input "[PERSON_NAME]"
click at [396, 231] on div "[DEMOGRAPHIC_DATA], 76" at bounding box center [409, 235] width 153 height 9
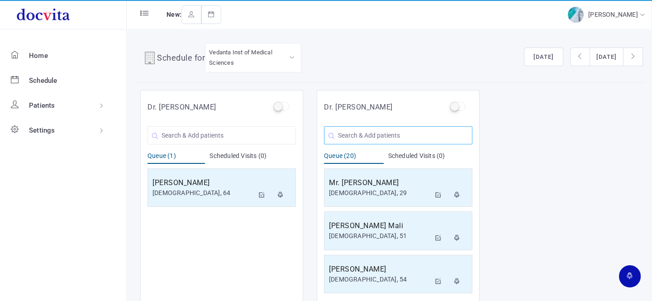
click at [359, 133] on input "text" at bounding box center [398, 135] width 148 height 18
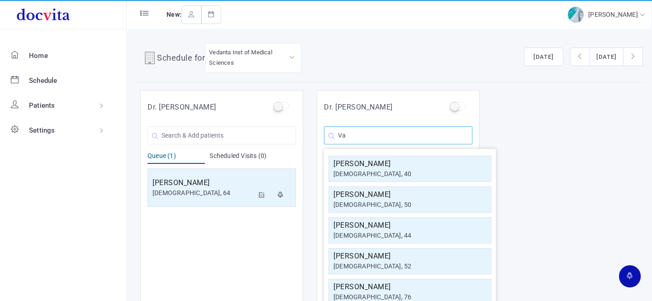
type input "V"
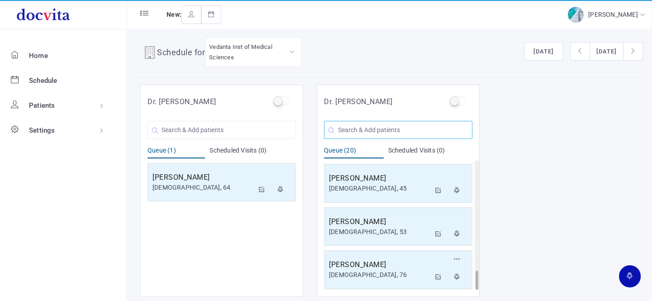
scroll to position [7, 0]
